Goal: Task Accomplishment & Management: Manage account settings

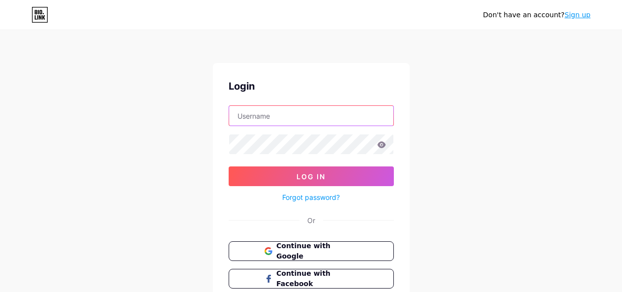
click at [259, 114] on input "text" at bounding box center [311, 116] width 164 height 20
click at [272, 253] on icon at bounding box center [268, 251] width 8 height 8
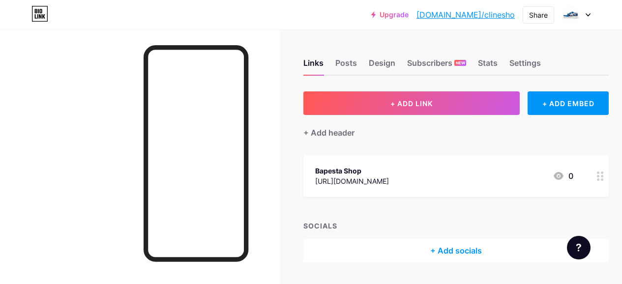
click at [583, 15] on div at bounding box center [576, 15] width 29 height 18
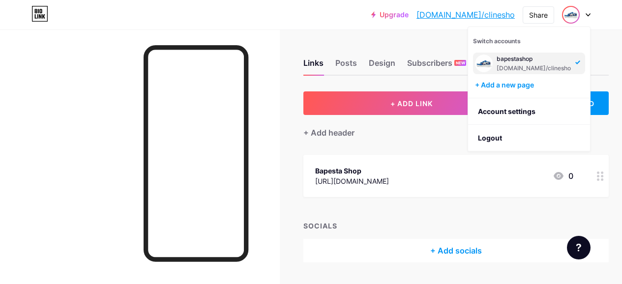
click at [594, 20] on div "Upgrade bio.link/clines... bio.link/clinesho Share Switch accounts bapestashop …" at bounding box center [311, 15] width 622 height 18
